Goal: Check status: Check status

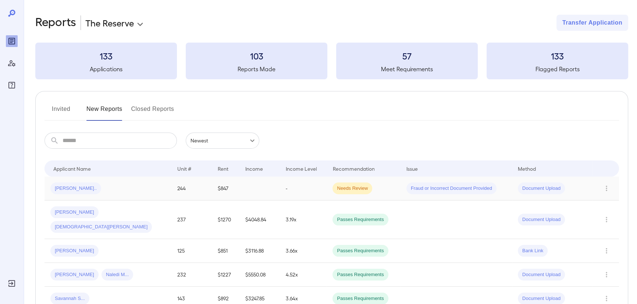
click at [106, 182] on td "[PERSON_NAME].." at bounding box center [107, 189] width 127 height 24
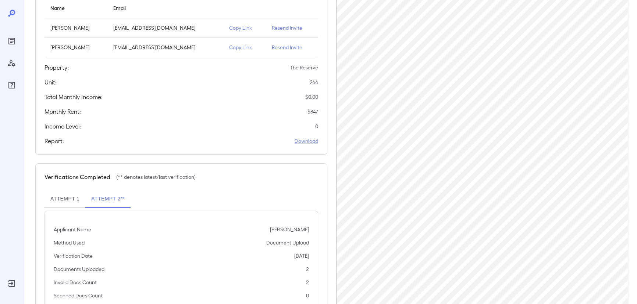
scroll to position [123, 0]
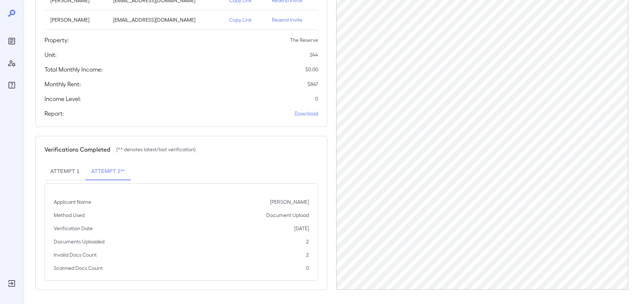
click at [56, 170] on button "Attempt 1" at bounding box center [64, 172] width 41 height 18
click at [101, 174] on button "Attempt 2**" at bounding box center [107, 172] width 45 height 18
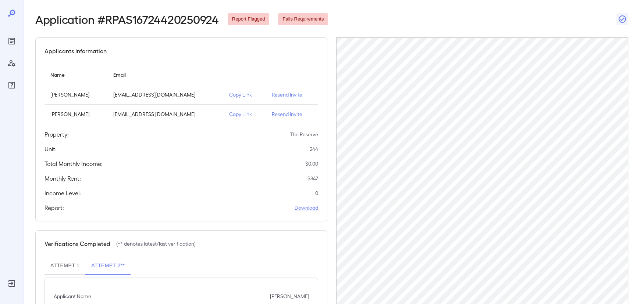
scroll to position [0, 0]
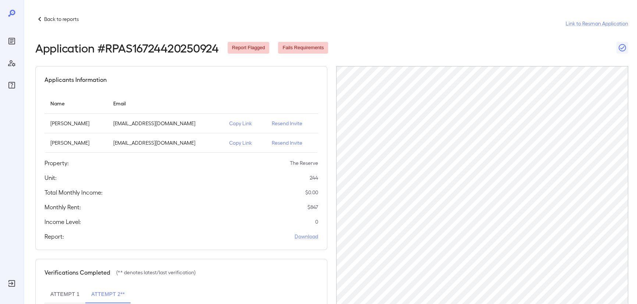
click at [239, 124] on p "Copy Link" at bounding box center [244, 123] width 31 height 7
click at [584, 24] on link "Link to Resman Application" at bounding box center [597, 23] width 63 height 7
click at [248, 122] on p "Copy Link" at bounding box center [244, 123] width 31 height 7
